Goal: Transaction & Acquisition: Purchase product/service

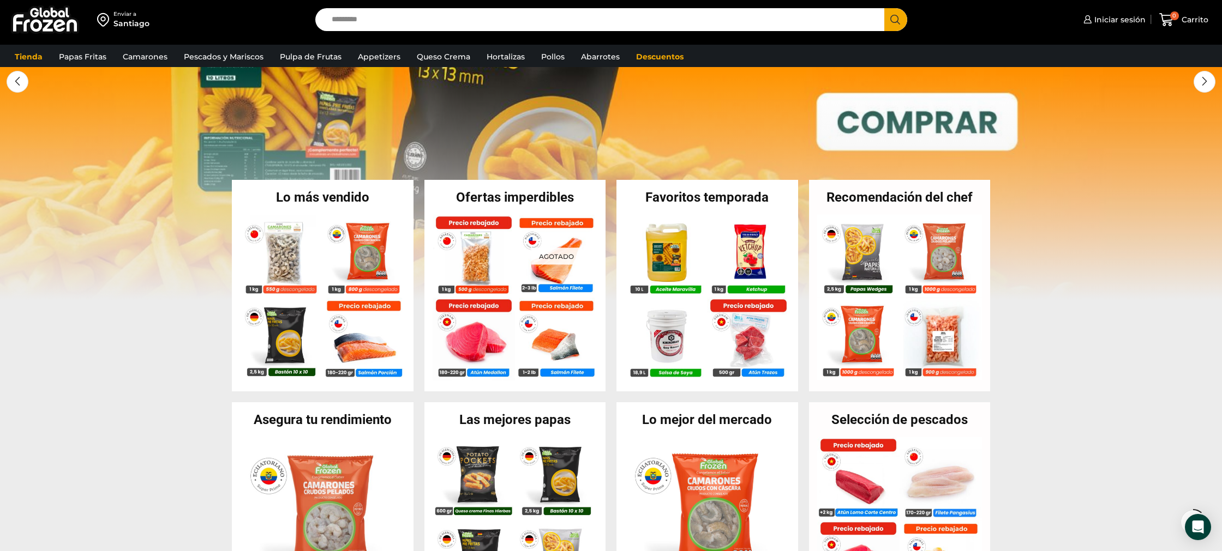
scroll to position [120, 0]
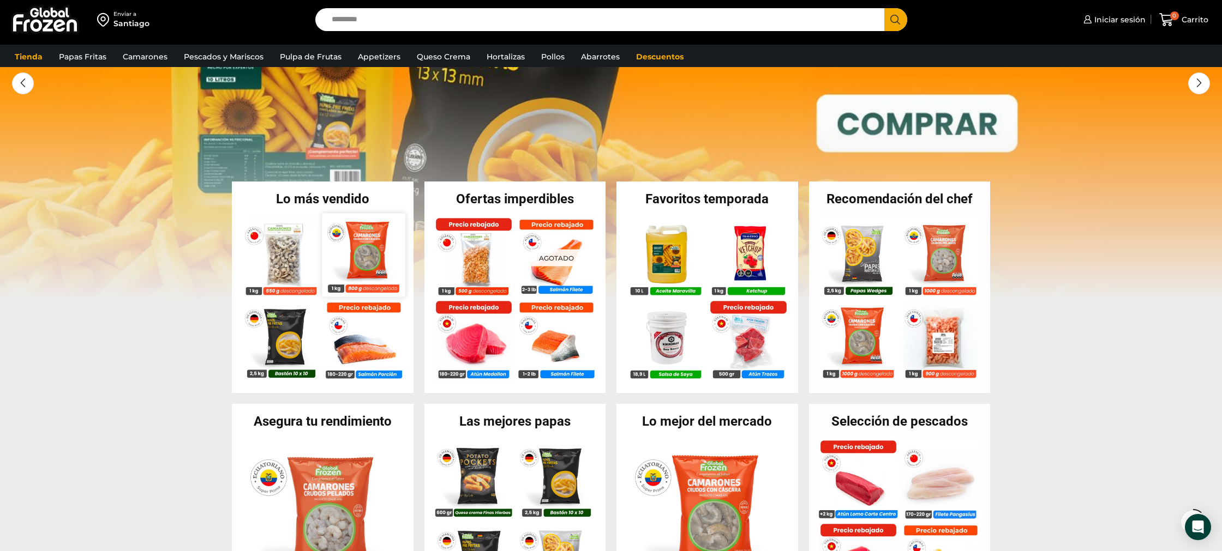
click at [363, 256] on img at bounding box center [363, 254] width 83 height 83
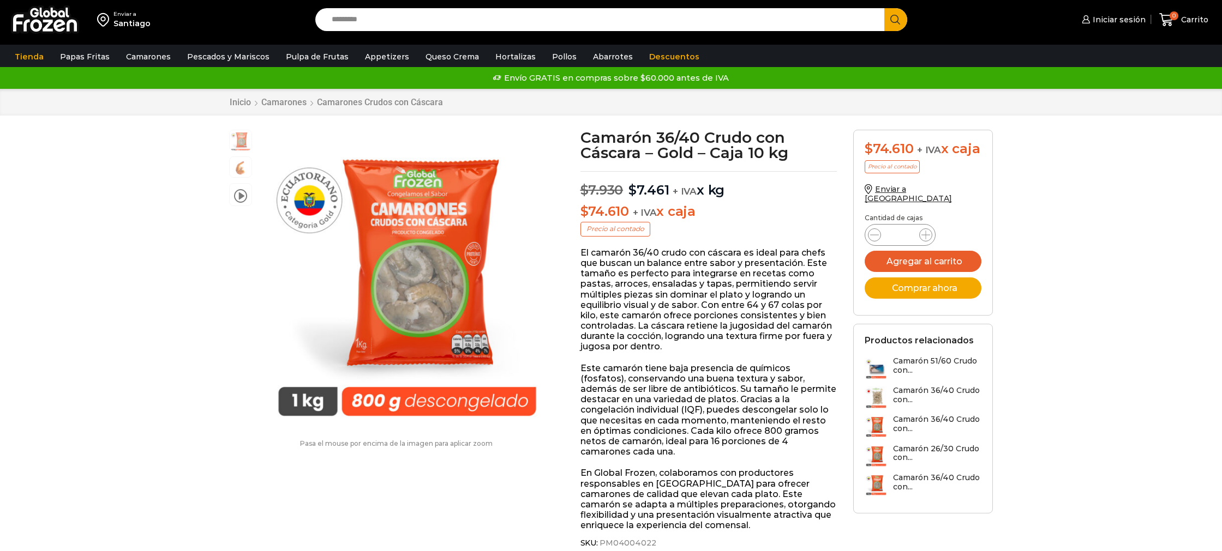
scroll to position [1, 0]
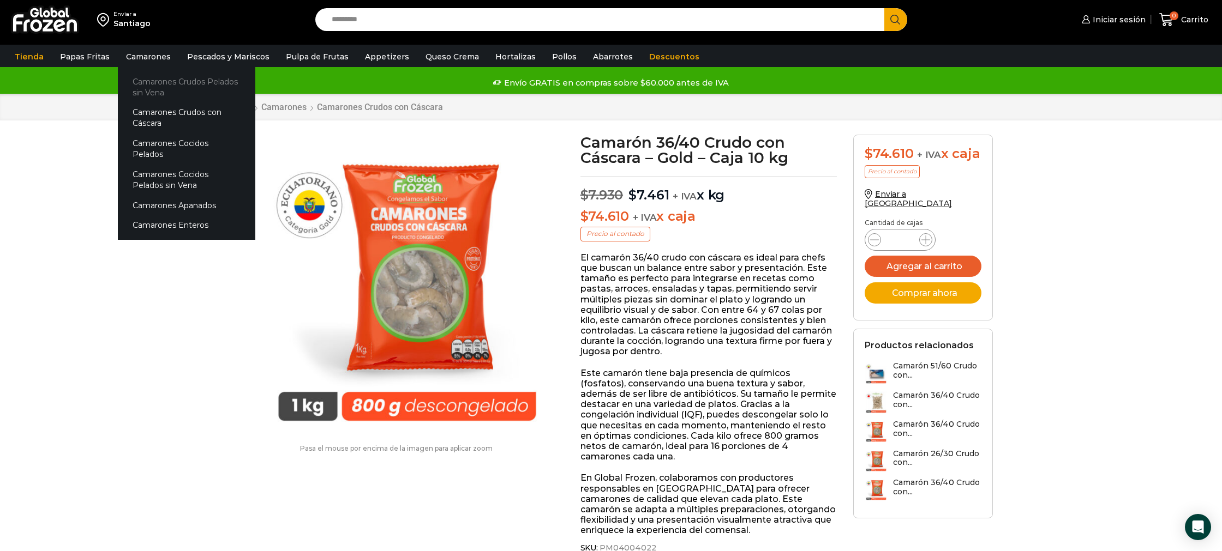
click at [147, 85] on link "Camarones Crudos Pelados sin Vena" at bounding box center [186, 86] width 137 height 31
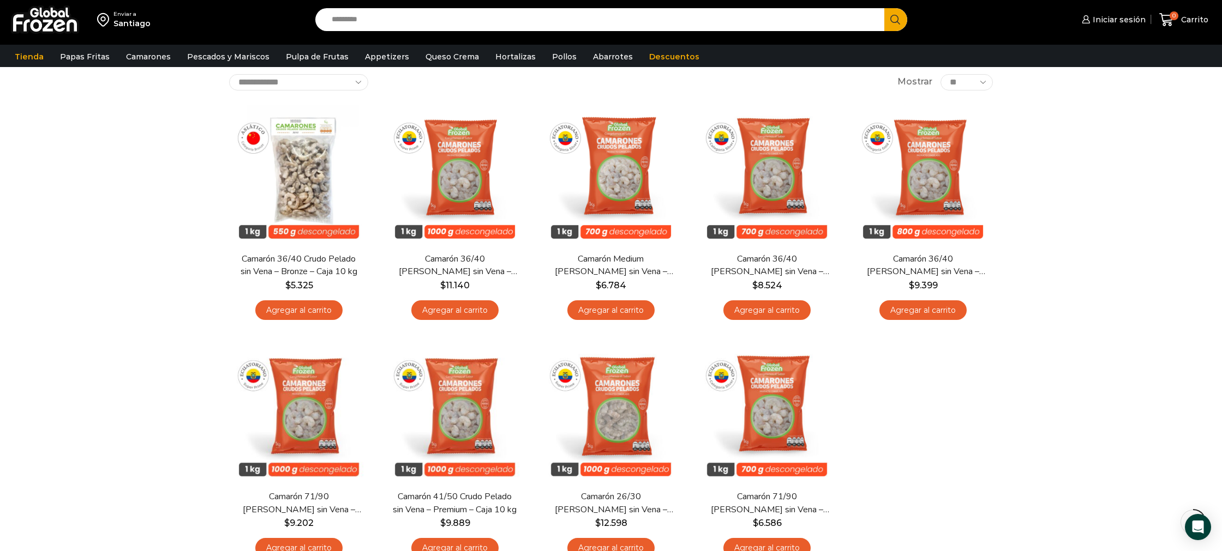
scroll to position [63, 0]
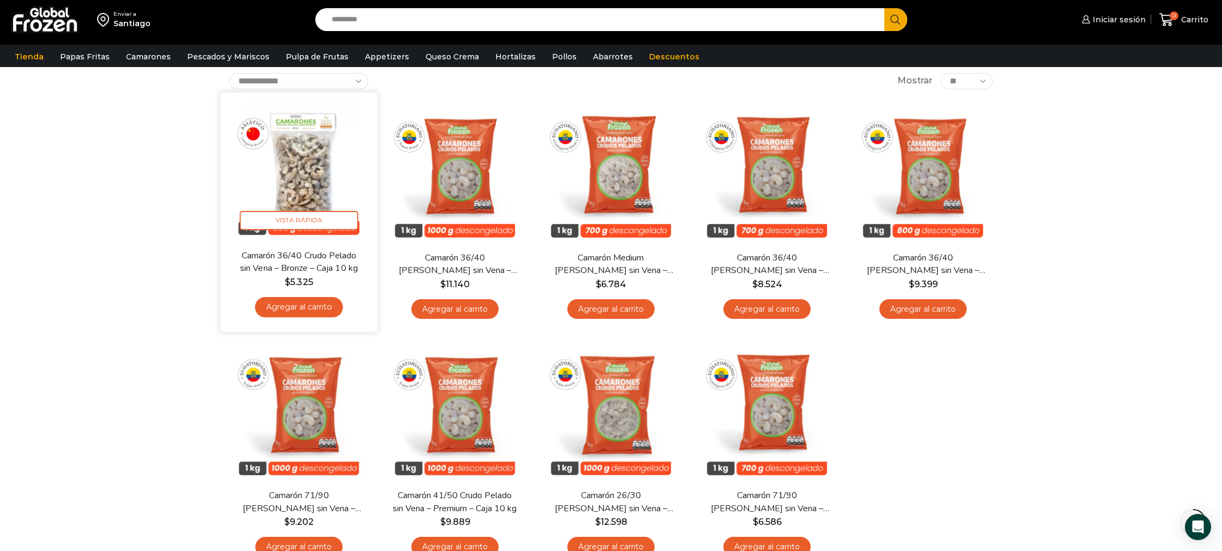
click at [317, 162] on img at bounding box center [299, 170] width 141 height 141
